Goal: Browse casually

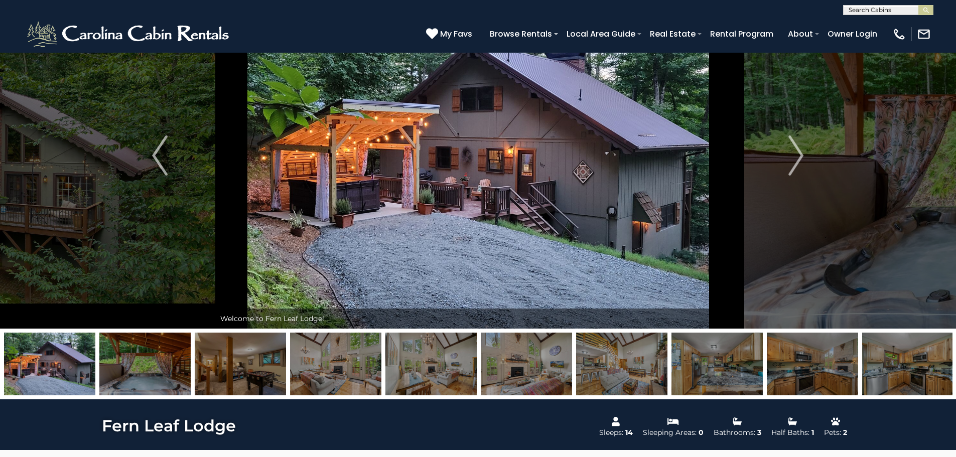
scroll to position [50, 0]
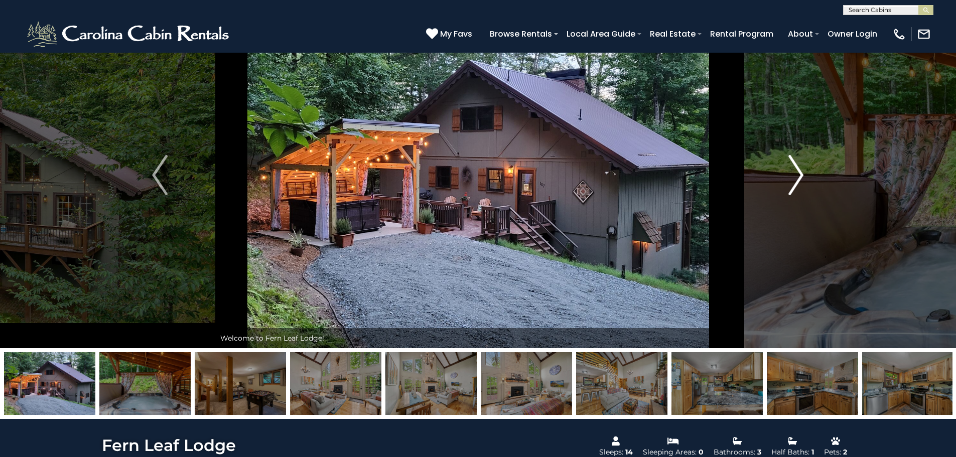
click at [796, 175] on img "Next" at bounding box center [795, 175] width 15 height 40
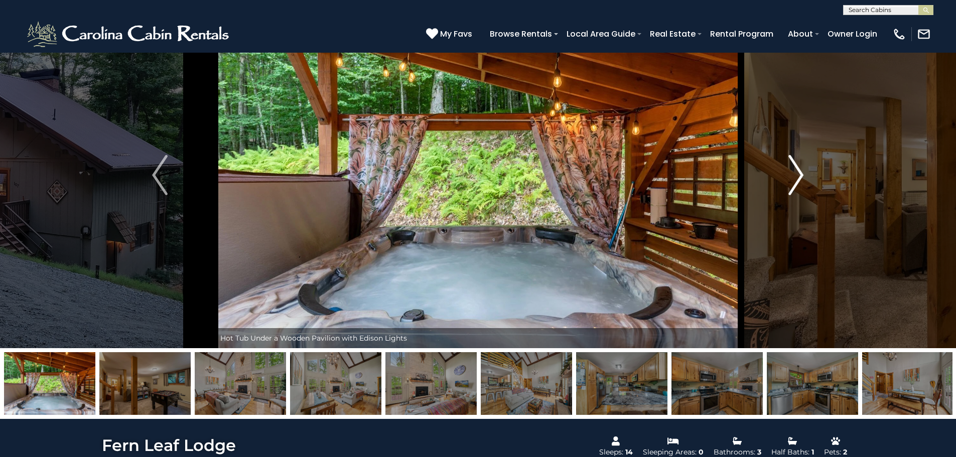
click at [796, 175] on img "Next" at bounding box center [795, 175] width 15 height 40
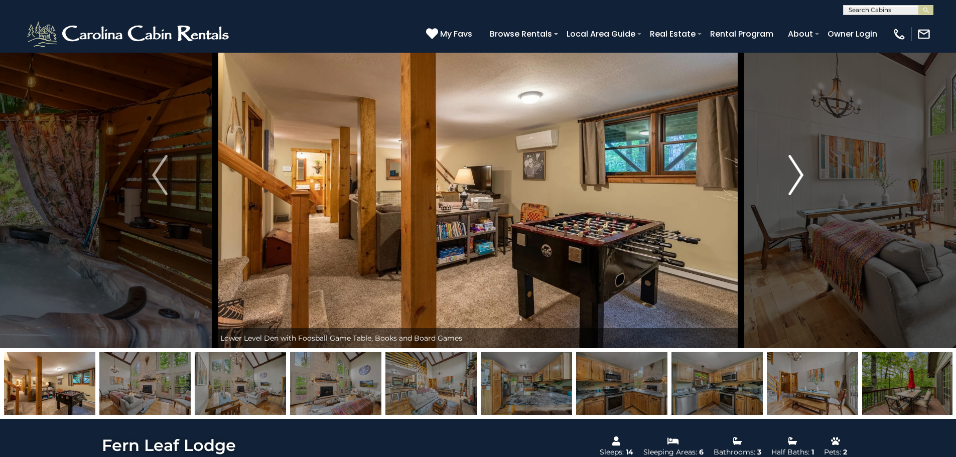
click at [796, 175] on img "Next" at bounding box center [795, 175] width 15 height 40
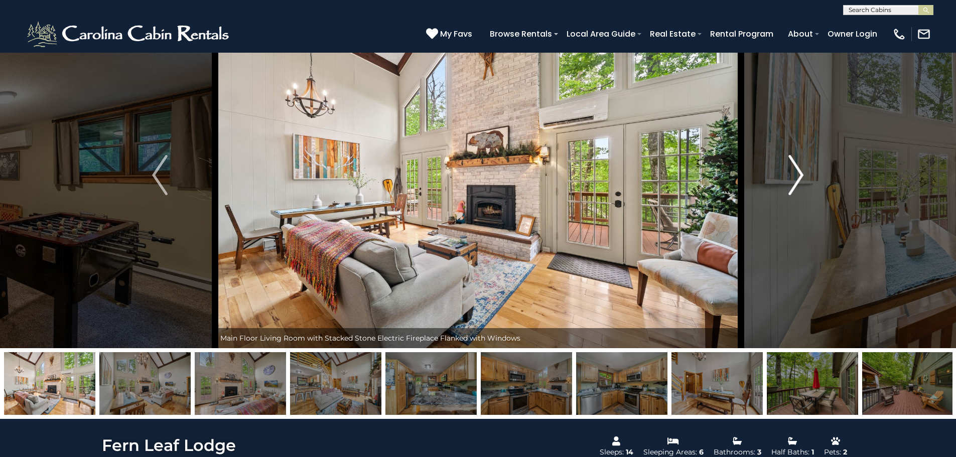
click at [795, 175] on img "Next" at bounding box center [795, 175] width 15 height 40
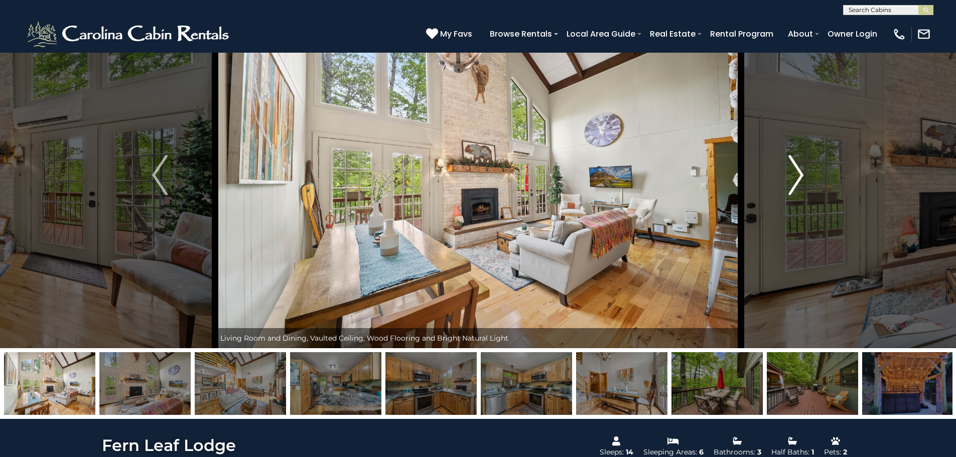
click at [795, 175] on img "Next" at bounding box center [795, 175] width 15 height 40
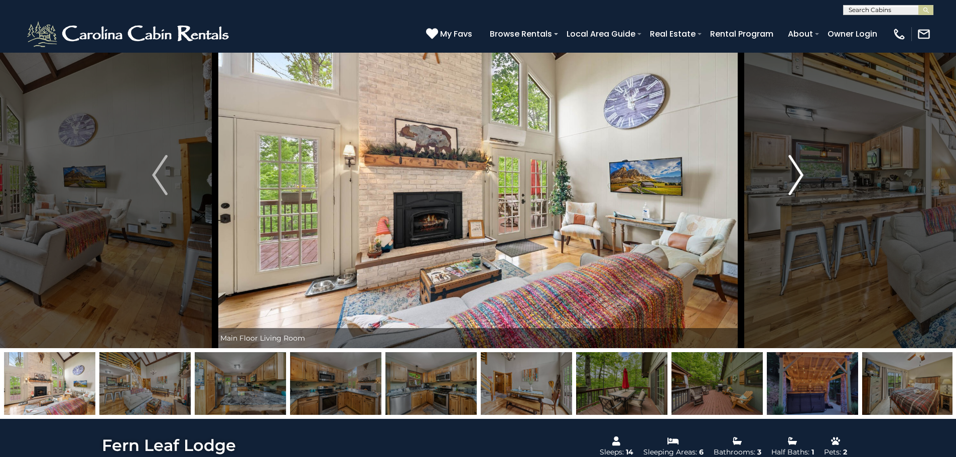
click at [795, 175] on img "Next" at bounding box center [795, 175] width 15 height 40
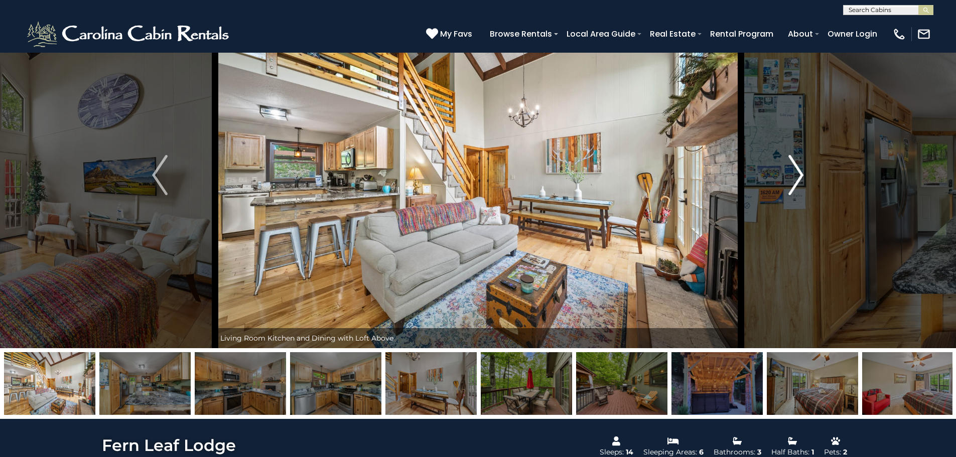
click at [795, 175] on img "Next" at bounding box center [795, 175] width 15 height 40
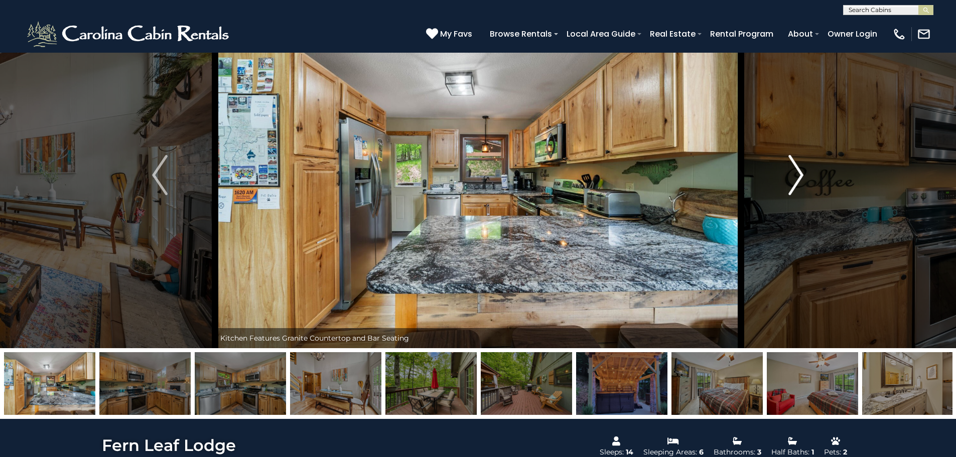
click at [795, 175] on img "Next" at bounding box center [795, 175] width 15 height 40
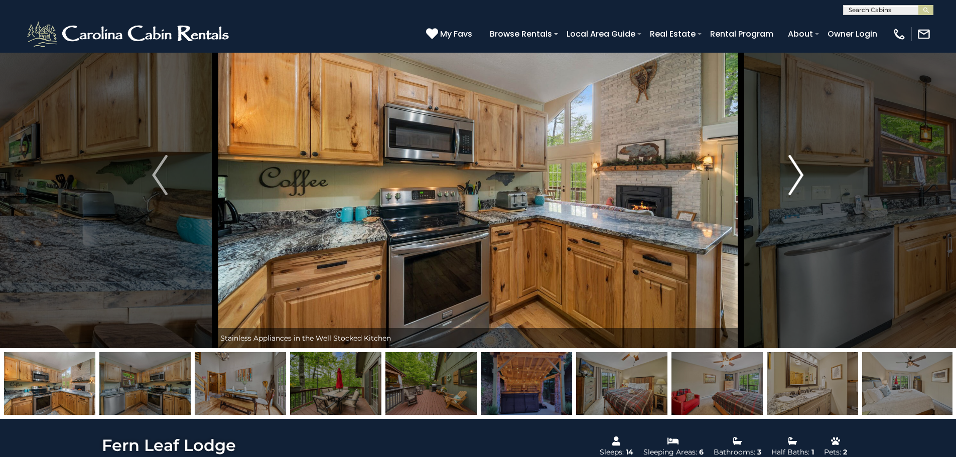
click at [795, 175] on img "Next" at bounding box center [795, 175] width 15 height 40
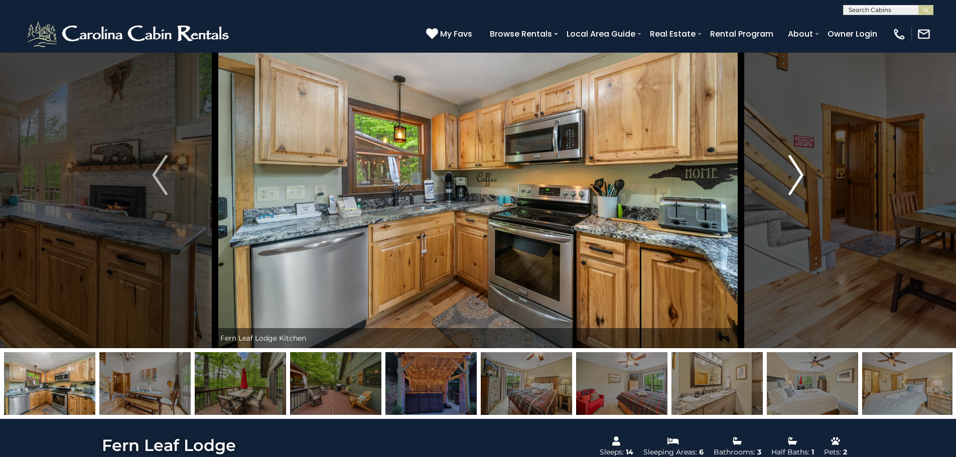
click at [795, 175] on img "Next" at bounding box center [795, 175] width 15 height 40
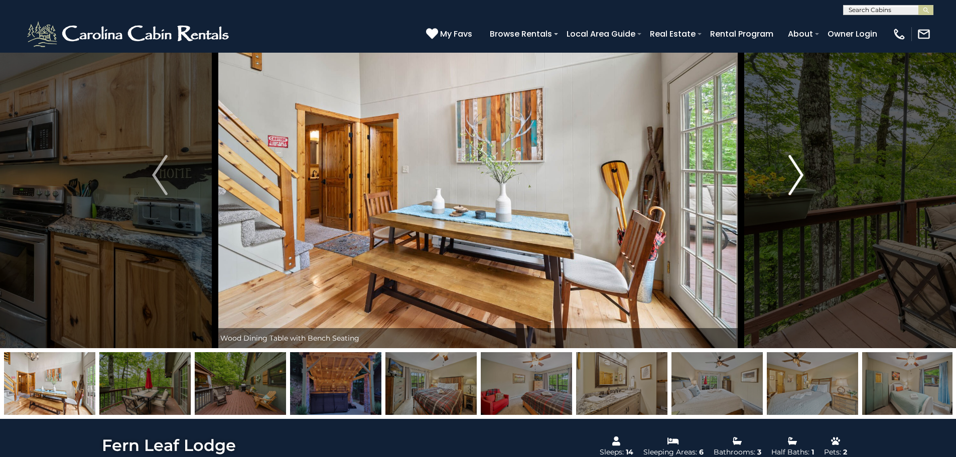
click at [795, 175] on img "Next" at bounding box center [795, 175] width 15 height 40
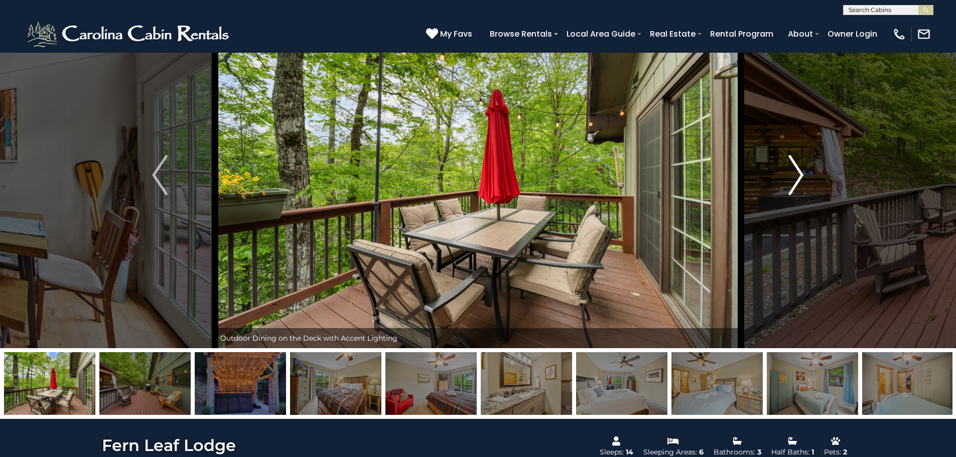
click at [795, 175] on img "Next" at bounding box center [795, 175] width 15 height 40
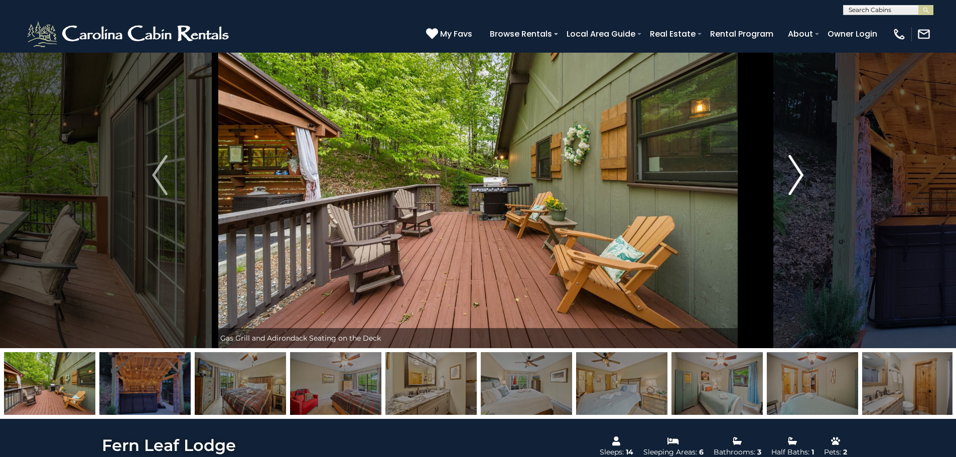
click at [795, 175] on img "Next" at bounding box center [795, 175] width 15 height 40
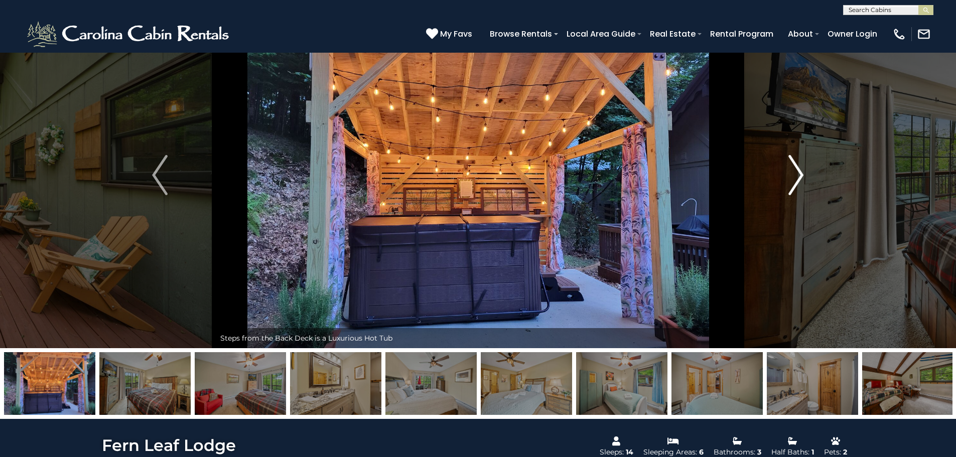
click at [795, 175] on img "Next" at bounding box center [795, 175] width 15 height 40
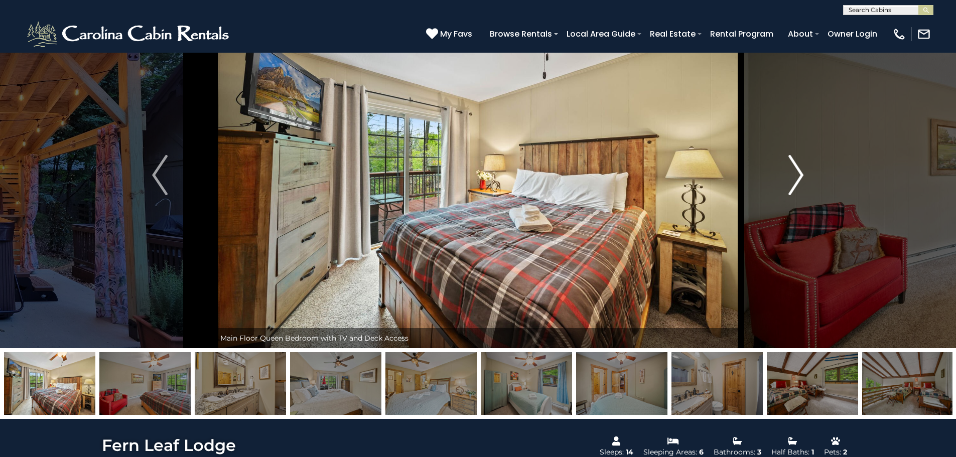
click at [795, 175] on img "Next" at bounding box center [795, 175] width 15 height 40
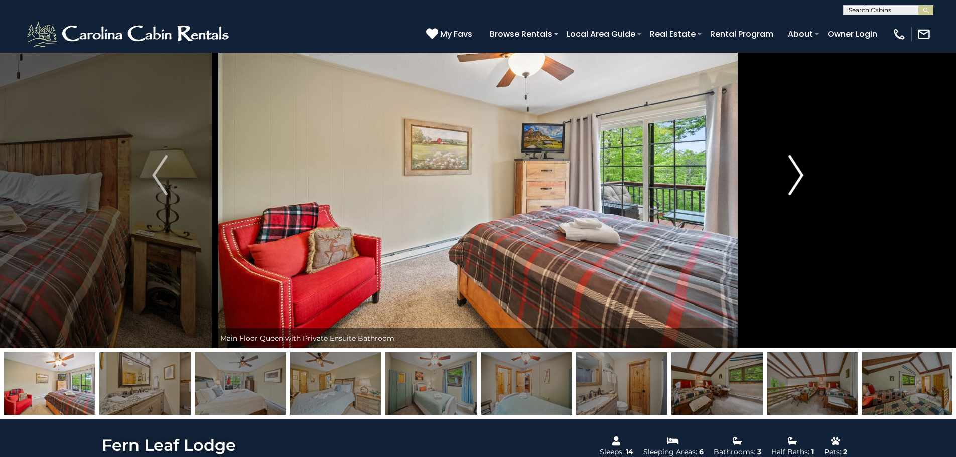
click at [795, 175] on img "Next" at bounding box center [795, 175] width 15 height 40
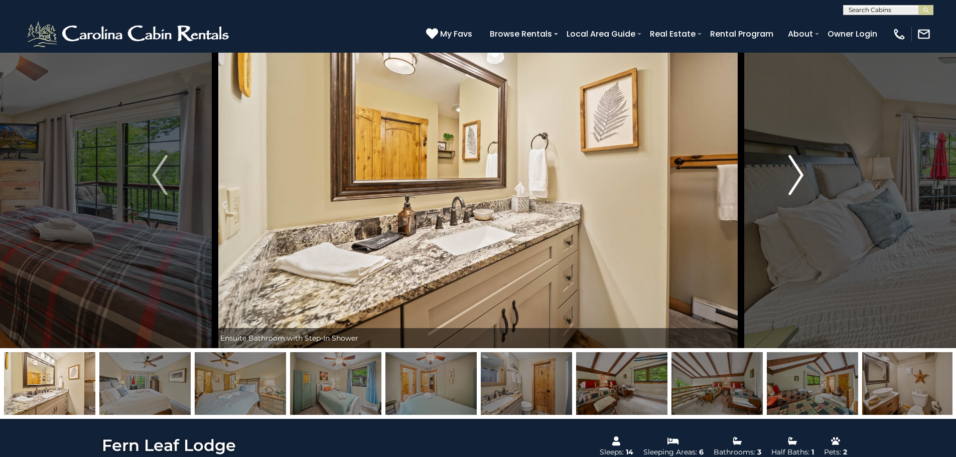
click at [795, 175] on img "Next" at bounding box center [795, 175] width 15 height 40
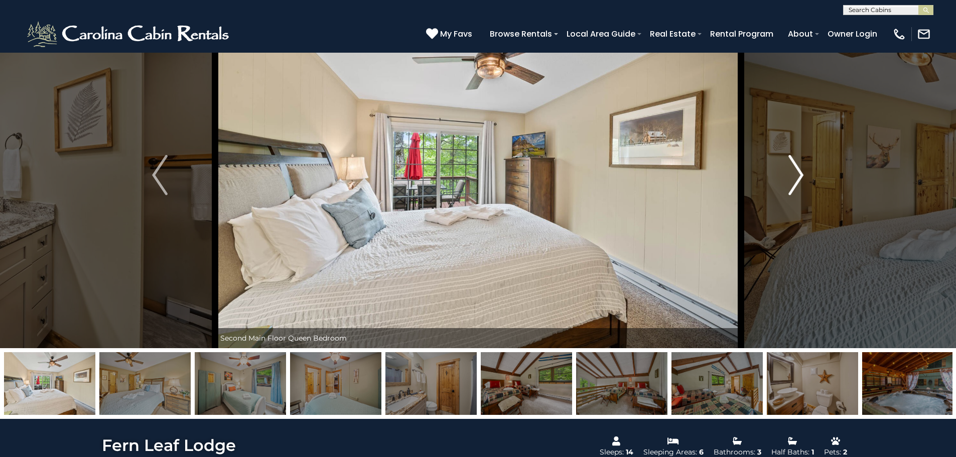
click at [795, 175] on img "Next" at bounding box center [795, 175] width 15 height 40
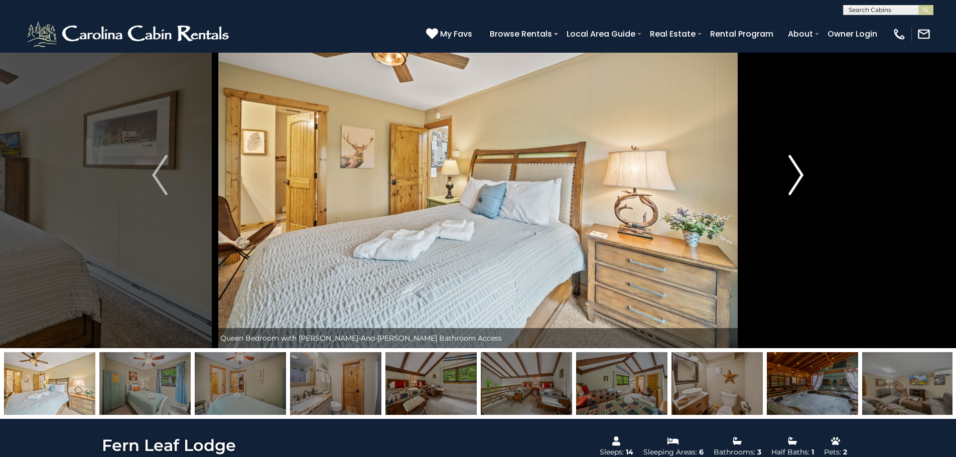
click at [795, 175] on img "Next" at bounding box center [795, 175] width 15 height 40
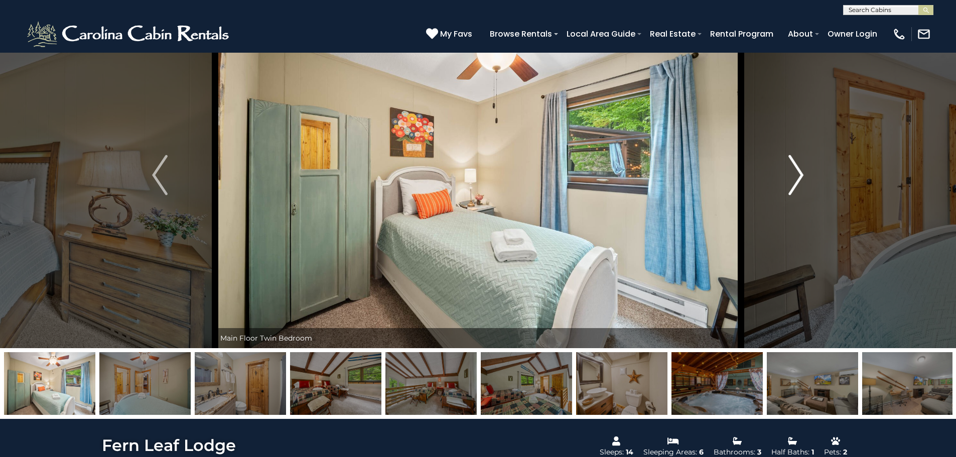
click at [795, 175] on img "Next" at bounding box center [795, 175] width 15 height 40
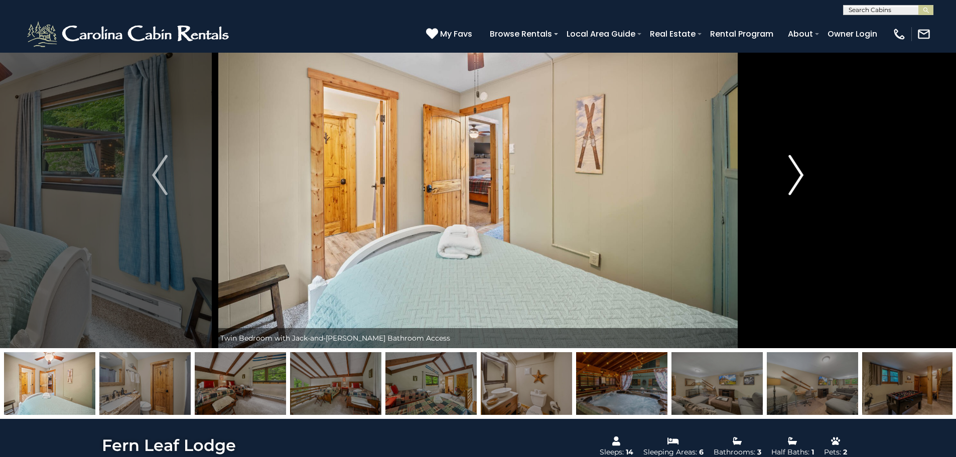
click at [795, 175] on img "Next" at bounding box center [795, 175] width 15 height 40
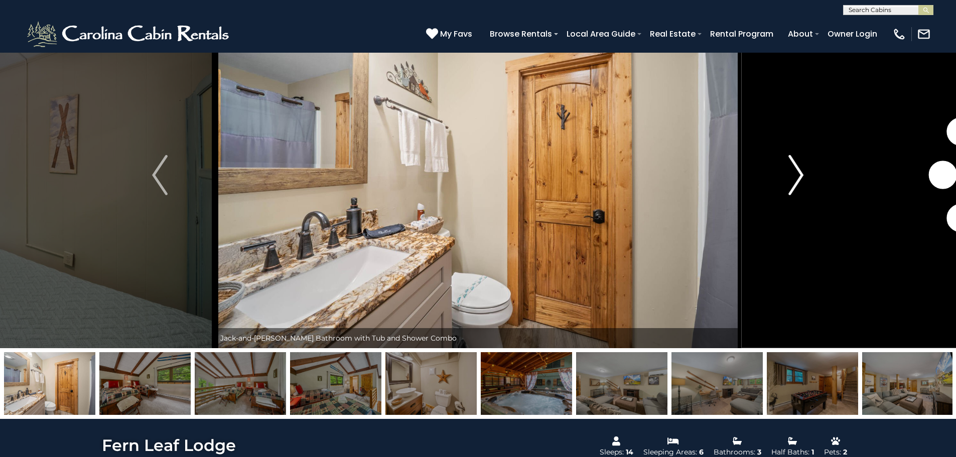
click at [795, 175] on img "Next" at bounding box center [795, 175] width 15 height 40
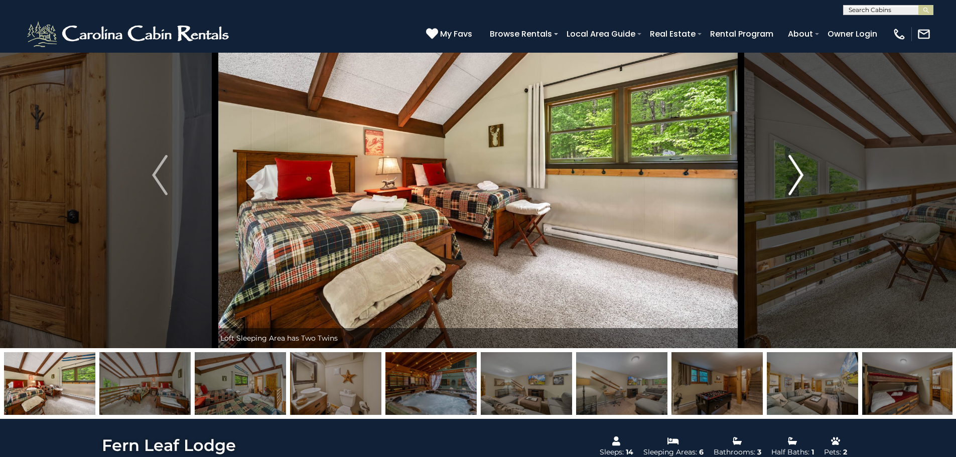
click at [795, 175] on img "Next" at bounding box center [795, 175] width 15 height 40
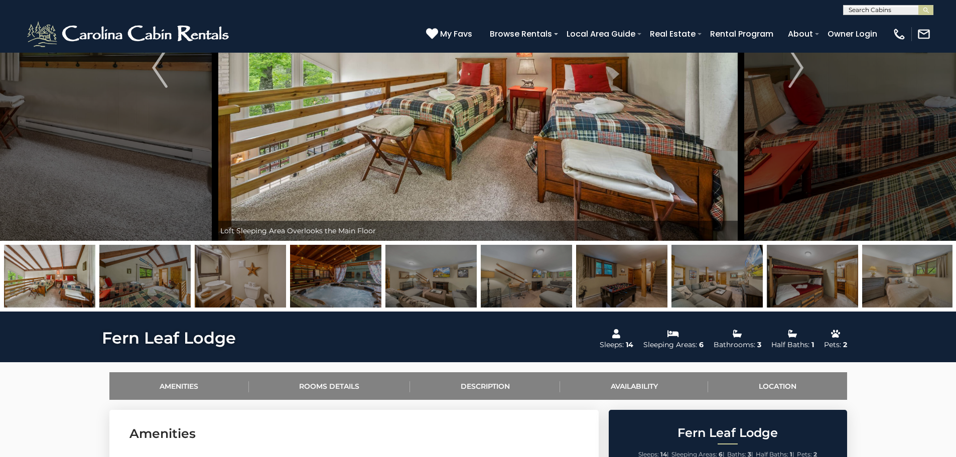
scroll to position [151, 0]
